Goal: Navigation & Orientation: Find specific page/section

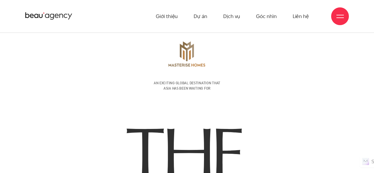
scroll to position [237, 0]
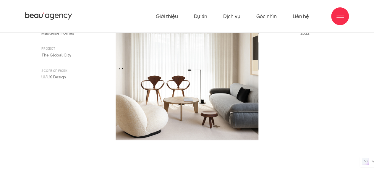
click at [47, 10] on div "Giới thiệu Dự án Dịch vụ Góc nhìn Liên hệ" at bounding box center [187, 16] width 324 height 33
click at [46, 21] on div "Giới thiệu Dự án Dịch vụ Góc nhìn Liên hệ" at bounding box center [187, 16] width 324 height 33
click at [48, 16] on icon at bounding box center [48, 16] width 47 height 9
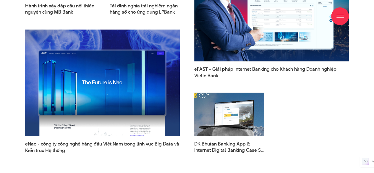
scroll to position [799, 0]
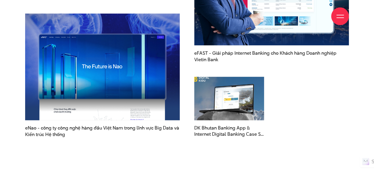
click at [227, 90] on img at bounding box center [229, 99] width 77 height 48
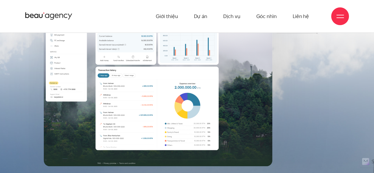
scroll to position [1154, 0]
